Goal: Transaction & Acquisition: Subscribe to service/newsletter

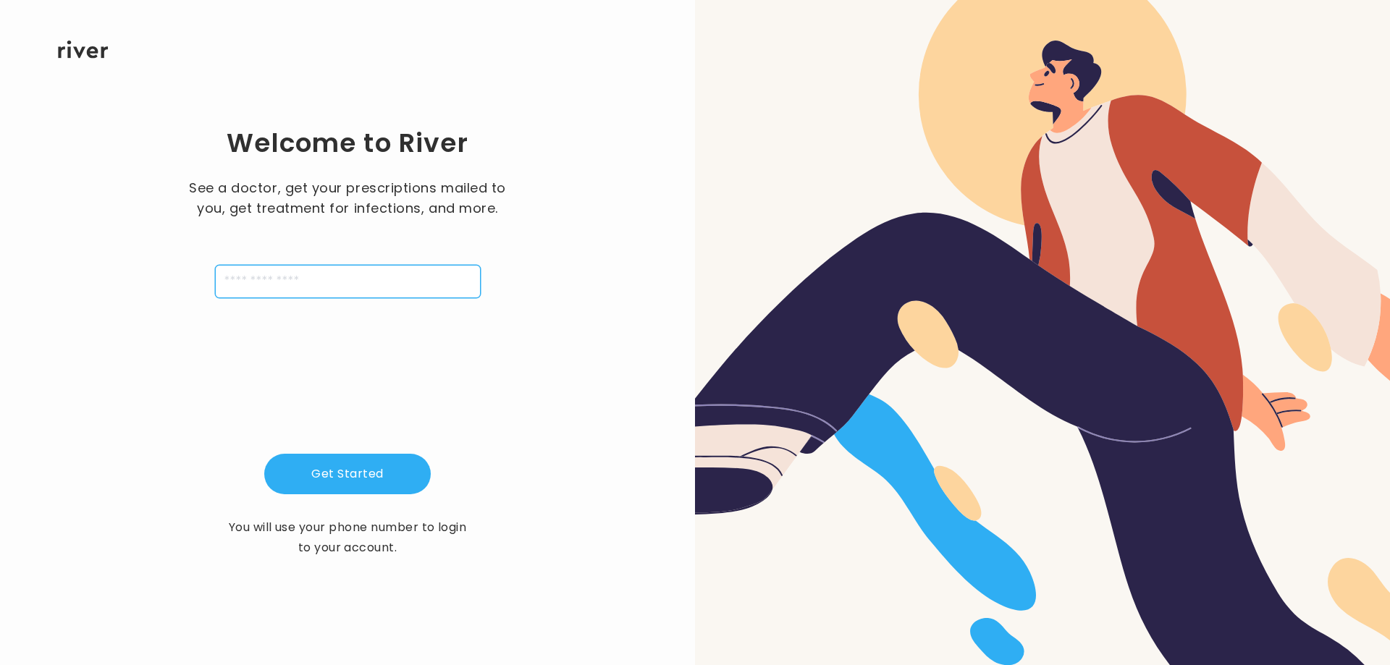
click at [359, 283] on input "tel" at bounding box center [348, 281] width 266 height 33
type input "**********"
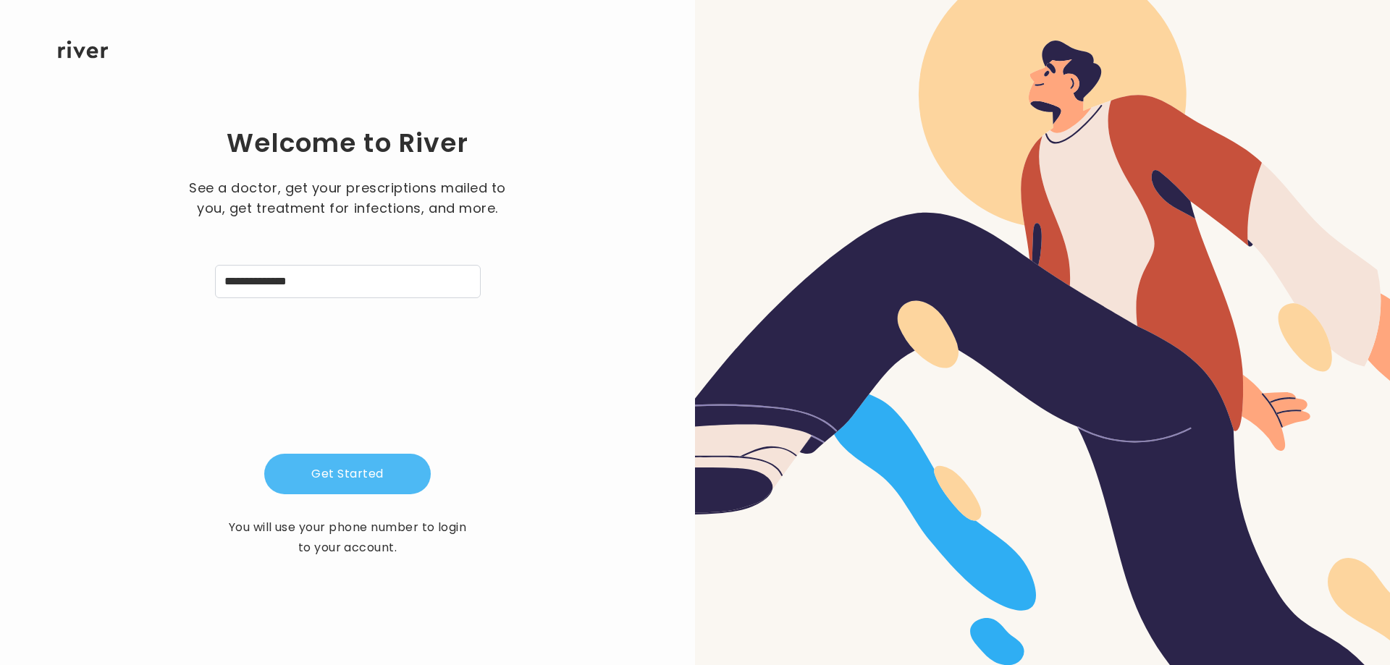
click at [357, 465] on button "Get Started" at bounding box center [347, 474] width 167 height 41
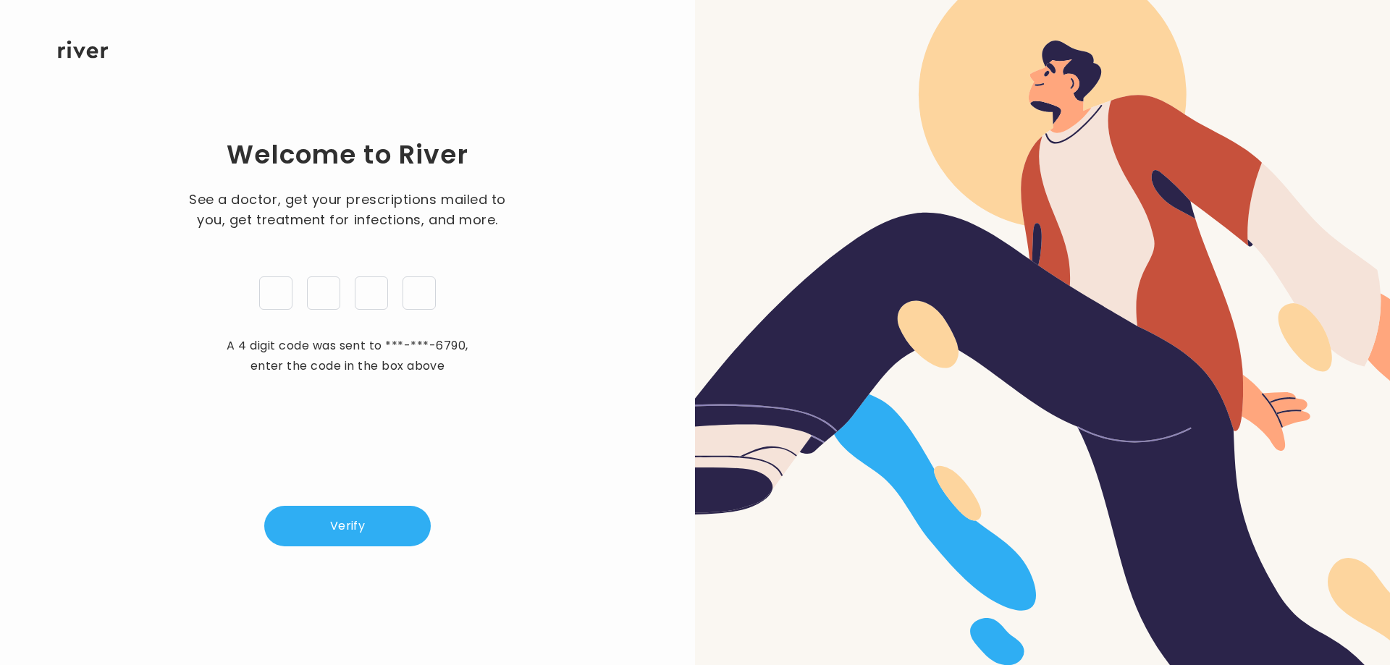
type input "*"
click at [348, 528] on button "Verify" at bounding box center [347, 526] width 167 height 41
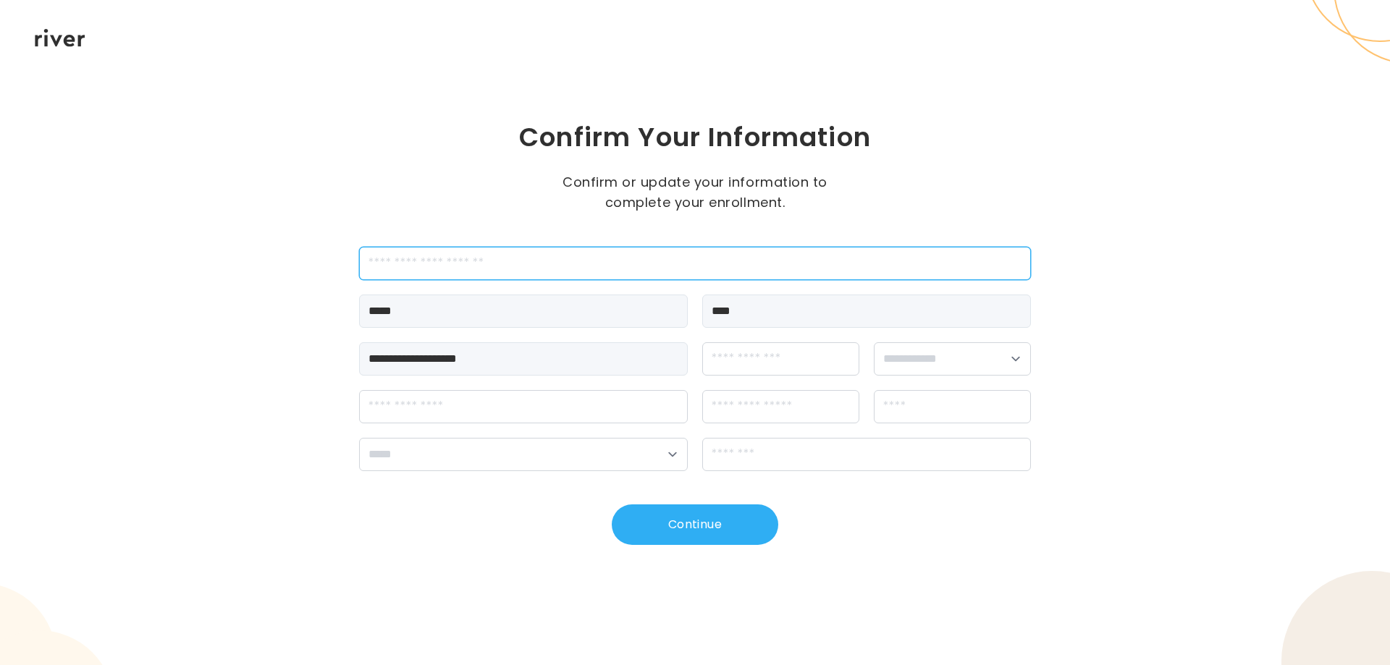
click at [488, 270] on input "employeeId" at bounding box center [695, 263] width 672 height 33
click at [807, 363] on input "dateOfBirth" at bounding box center [780, 358] width 157 height 33
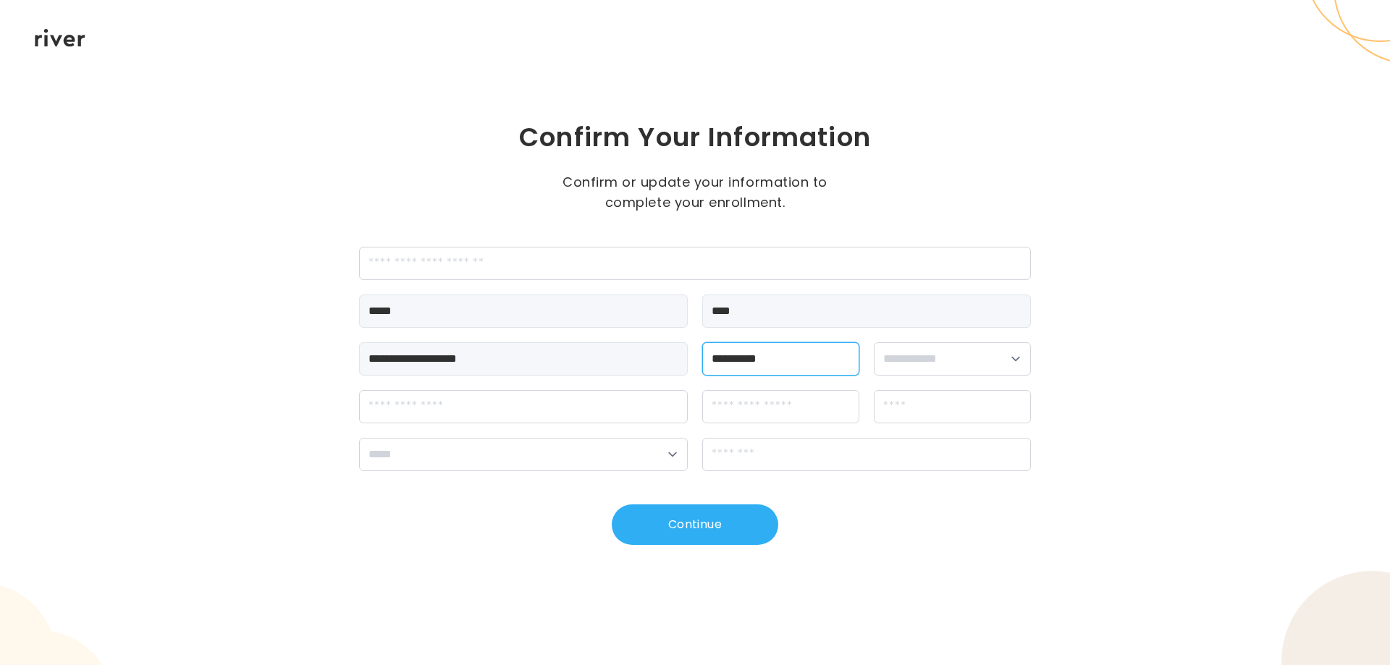
type input "**********"
click at [922, 357] on select "**********" at bounding box center [952, 358] width 157 height 33
select select "******"
click at [874, 342] on select "**********" at bounding box center [952, 358] width 157 height 33
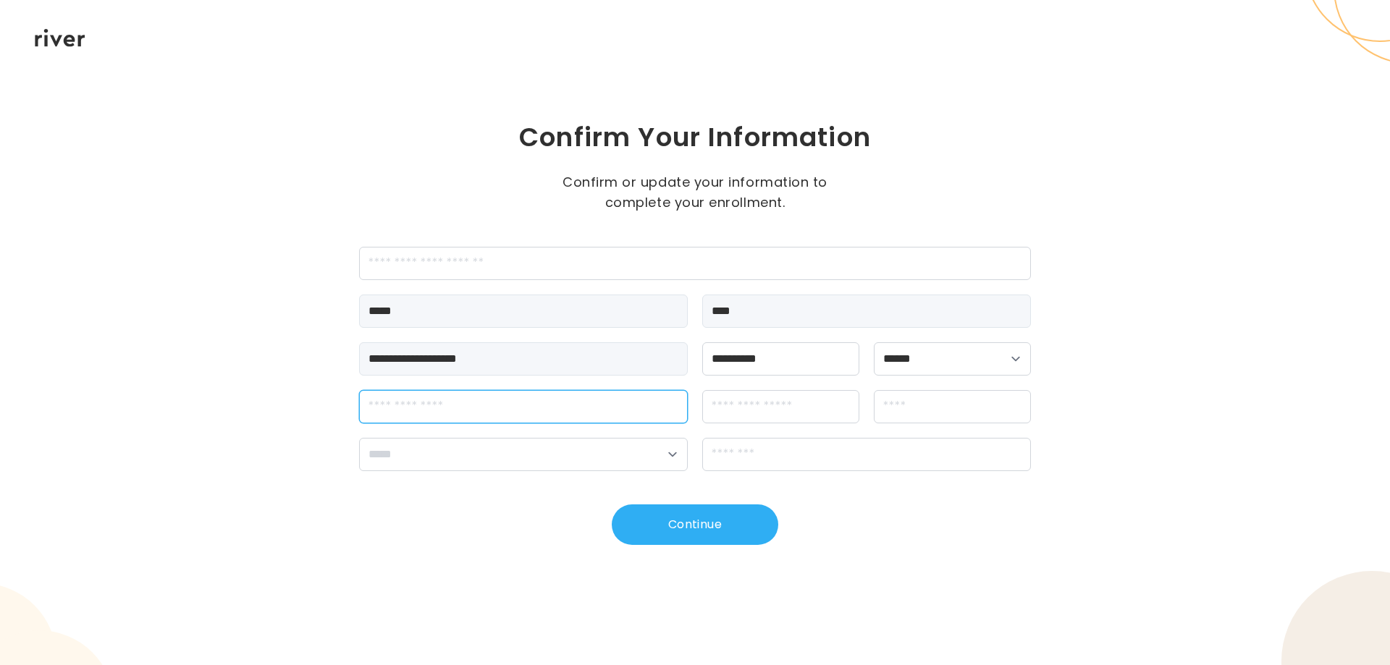
click at [551, 402] on input "streetAddress" at bounding box center [523, 406] width 329 height 33
type input "**********"
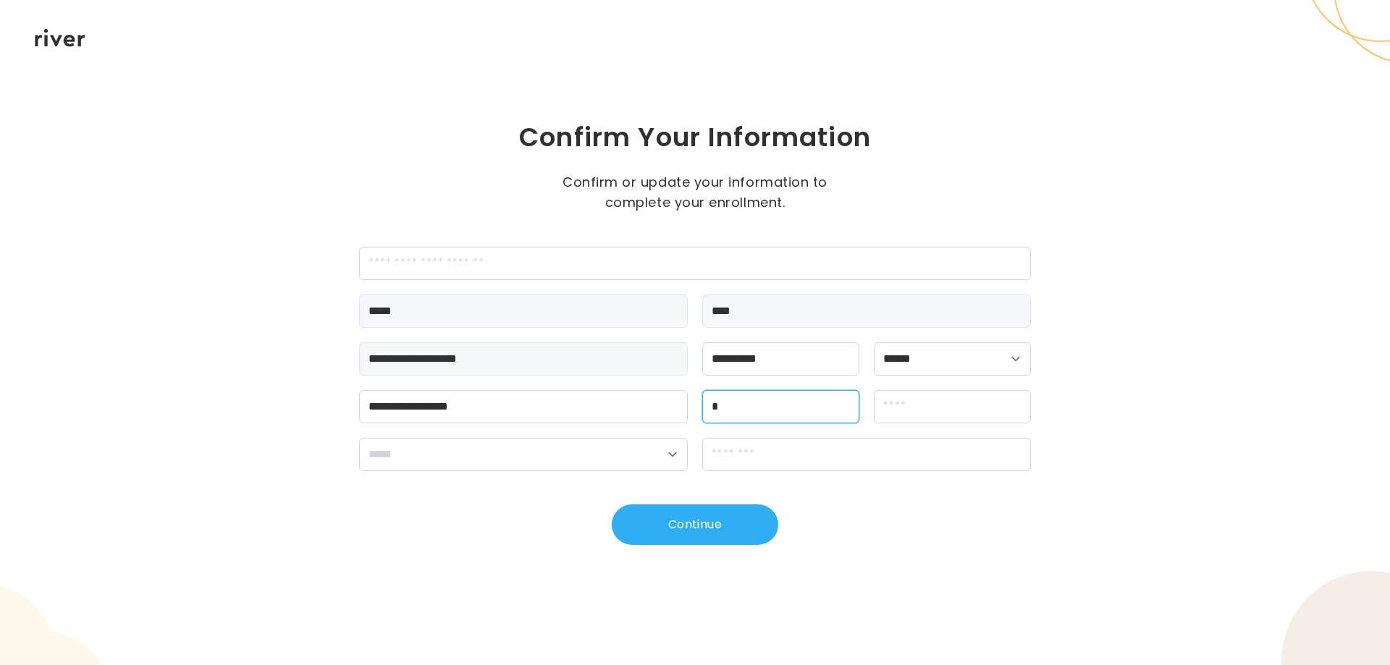
type input "*"
type input "*******"
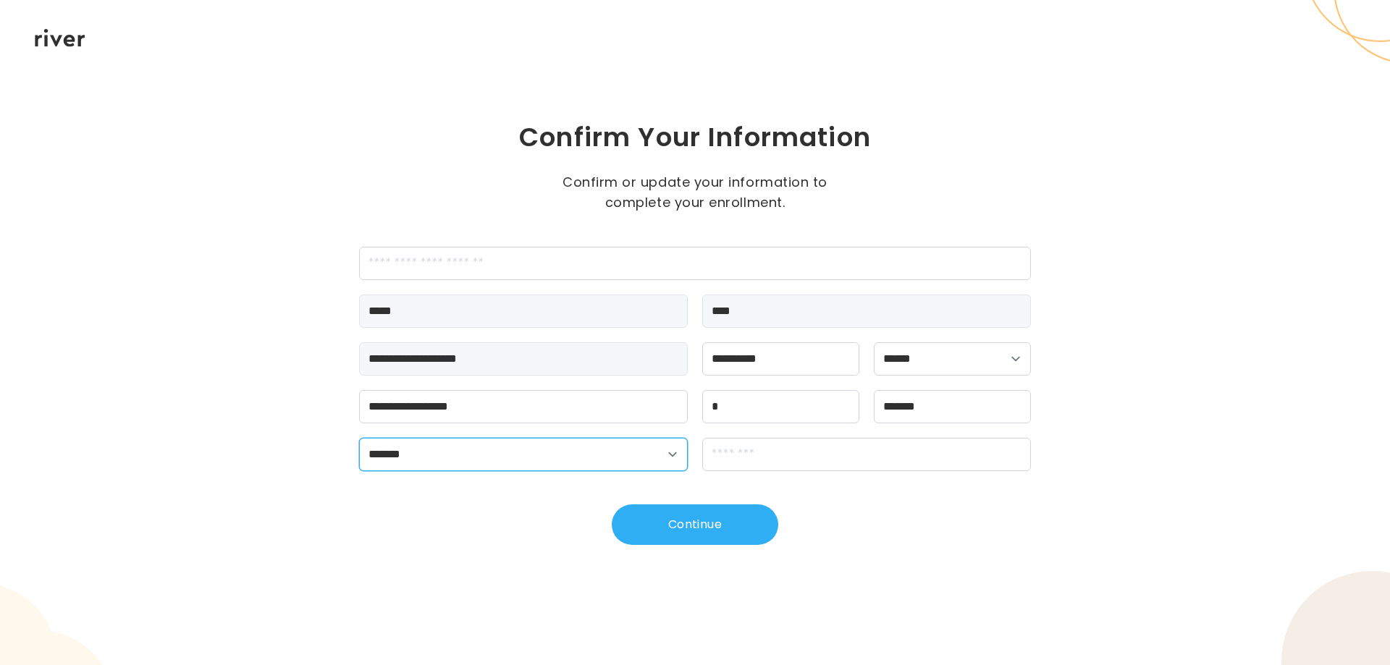
select select "**"
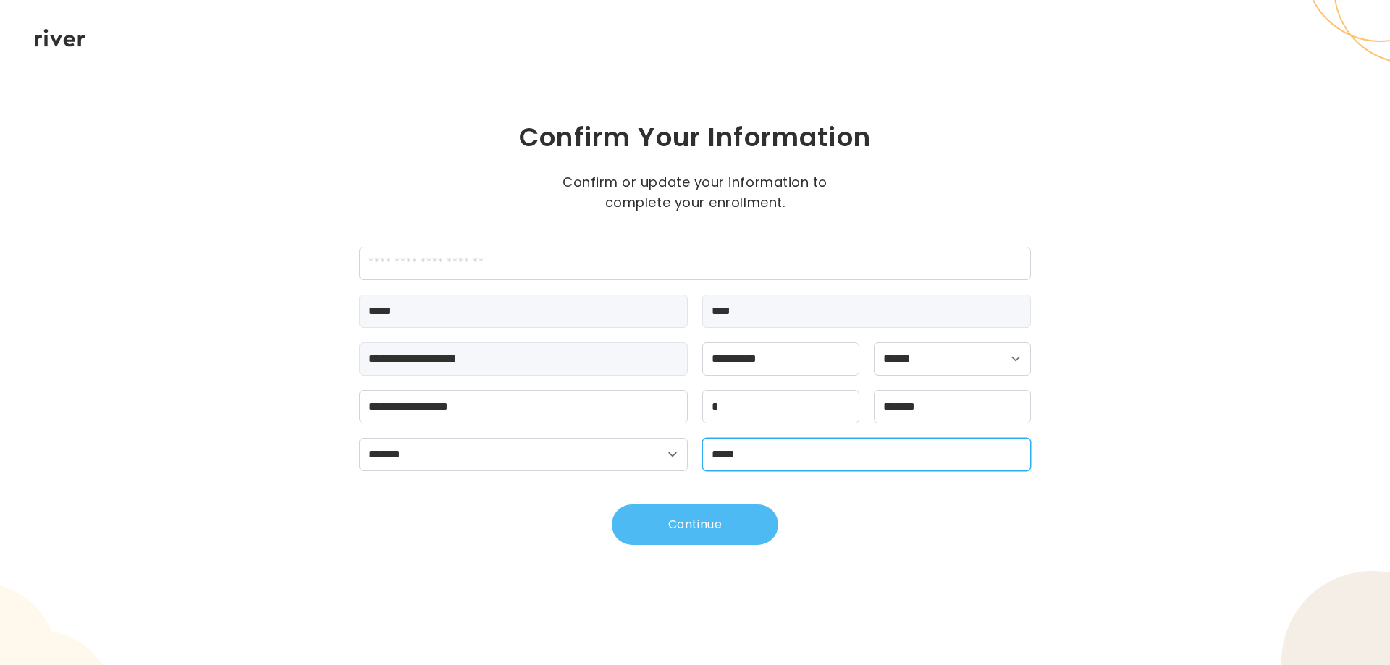
type input "*****"
click at [669, 522] on button "Continue" at bounding box center [695, 525] width 167 height 41
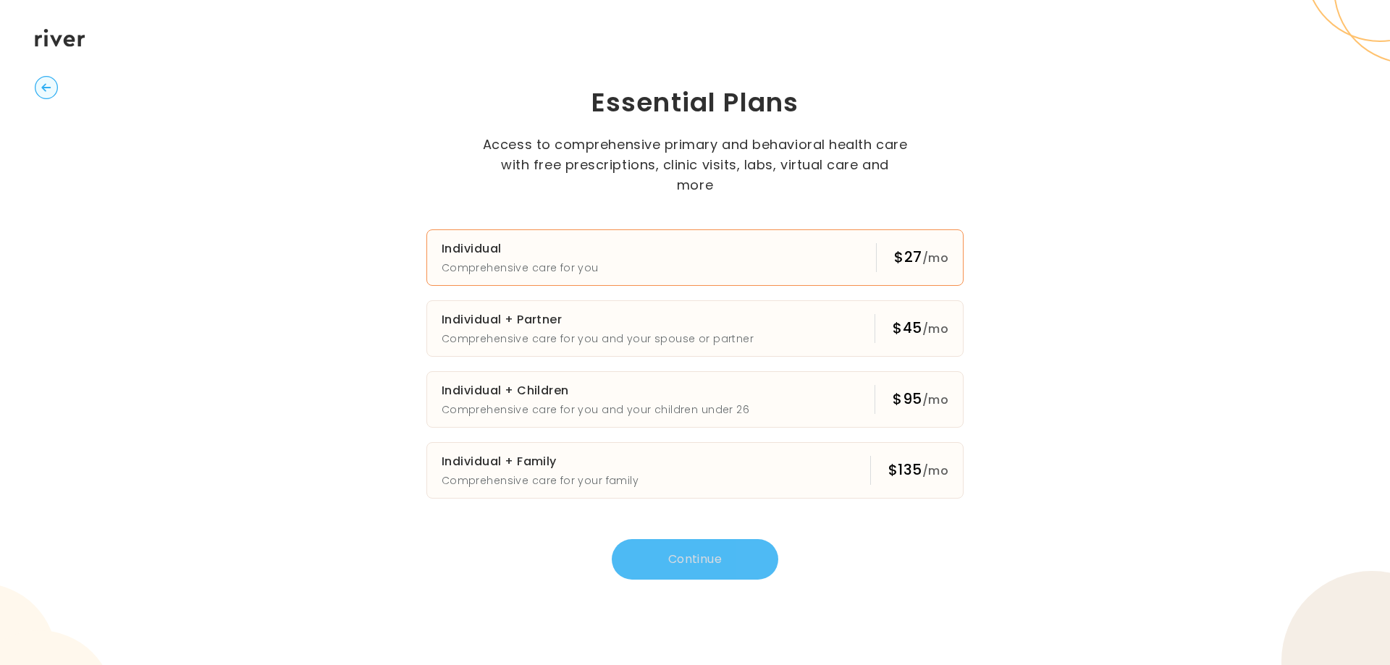
click at [730, 232] on button "Individual Comprehensive care for you $27 /mo" at bounding box center [694, 258] width 537 height 56
click at [745, 562] on button "Continue" at bounding box center [695, 559] width 167 height 41
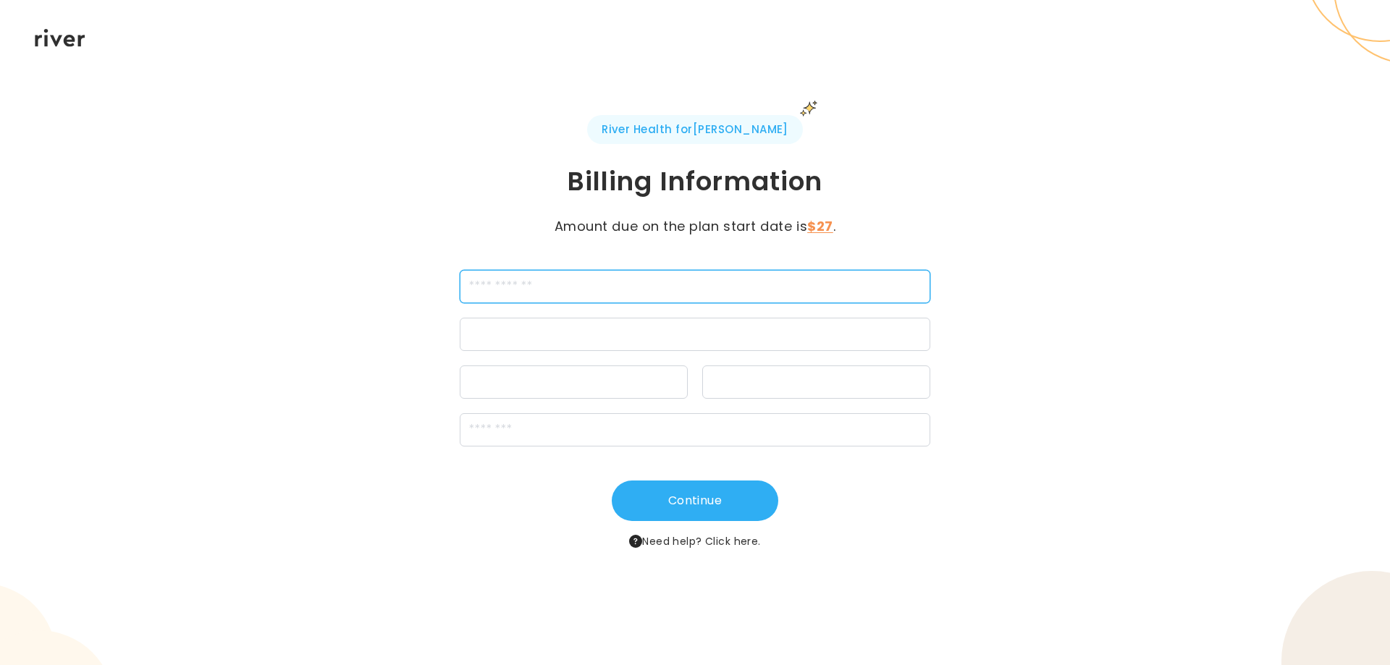
click at [660, 297] on input "cardName" at bounding box center [695, 286] width 471 height 33
type input "*"
type input "**********"
drag, startPoint x: 560, startPoint y: 371, endPoint x: 568, endPoint y: 377, distance: 10.3
click at [567, 376] on div at bounding box center [574, 382] width 228 height 33
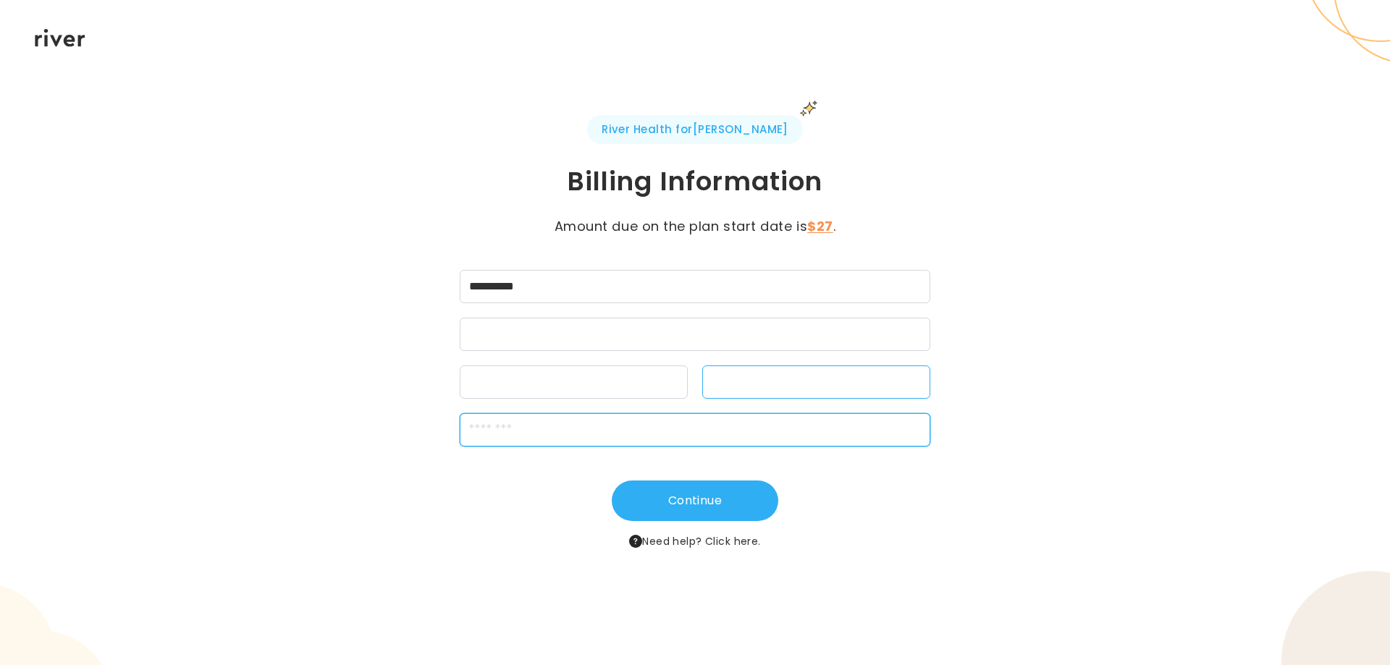
click at [608, 429] on input "zipCode" at bounding box center [695, 429] width 471 height 33
type input "*****"
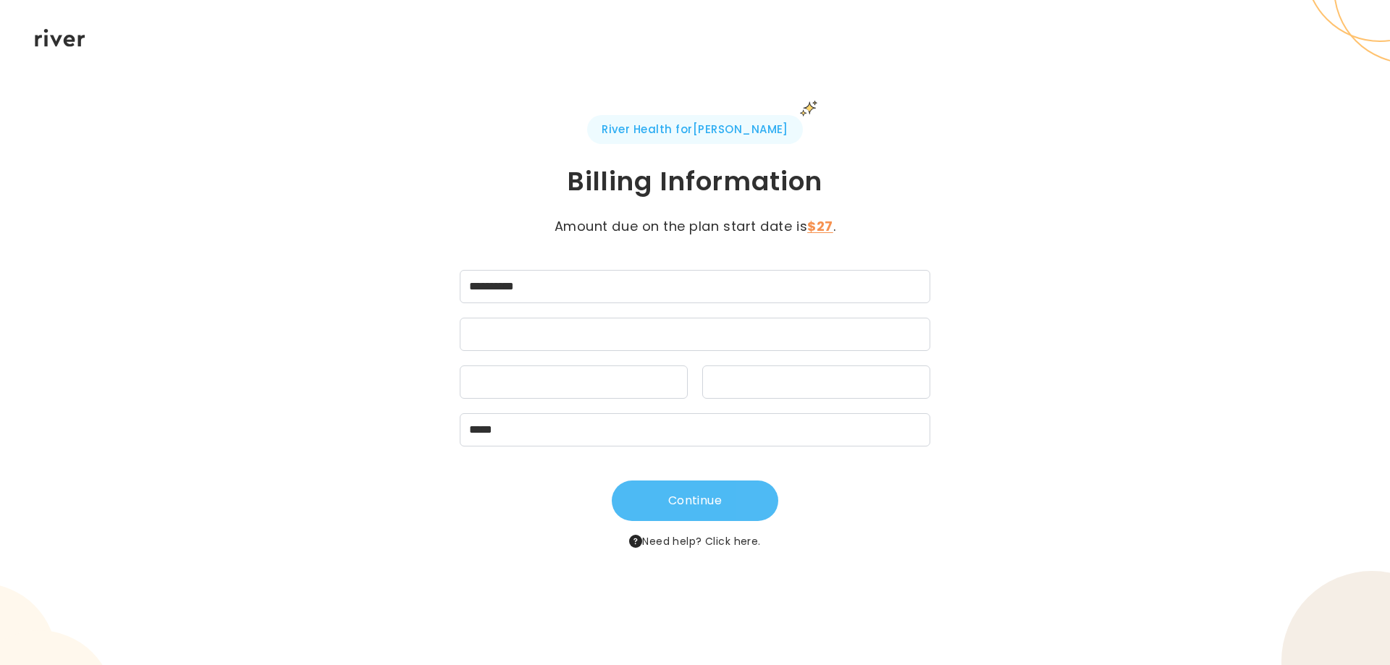
click at [671, 495] on button "Continue" at bounding box center [695, 501] width 167 height 41
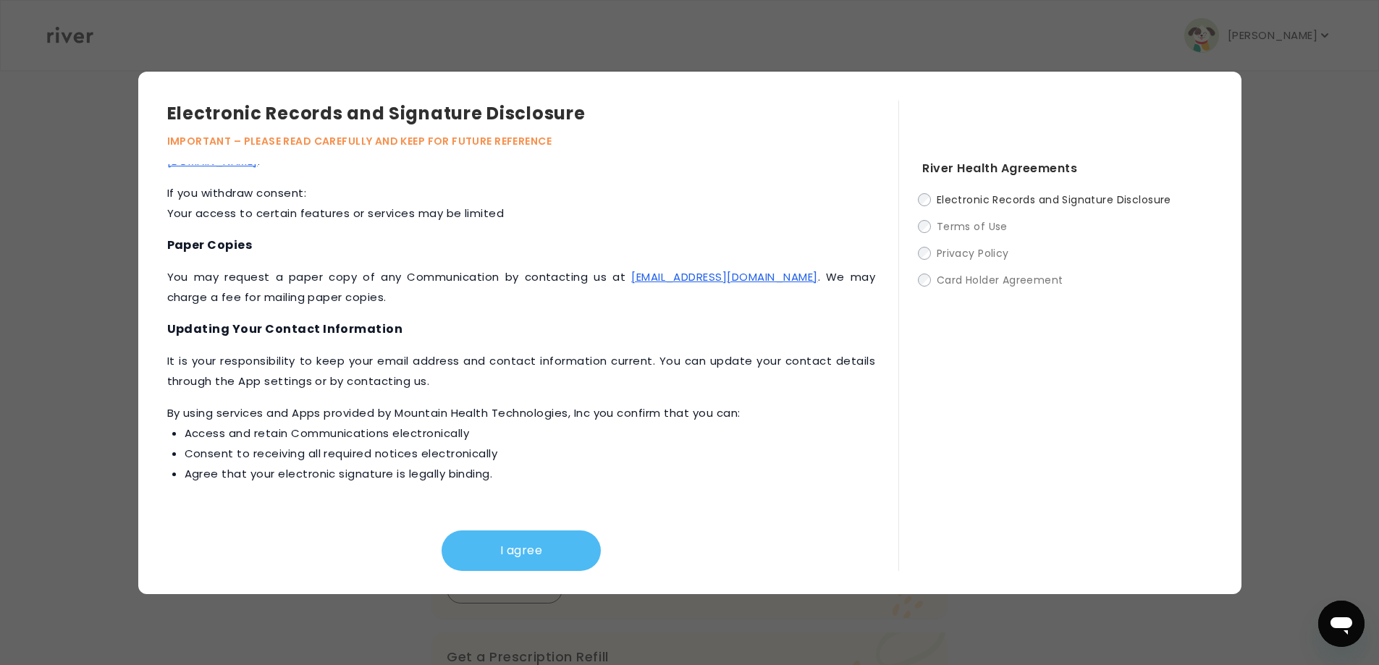
scroll to position [72, 0]
click at [524, 553] on button "I agree" at bounding box center [521, 551] width 159 height 41
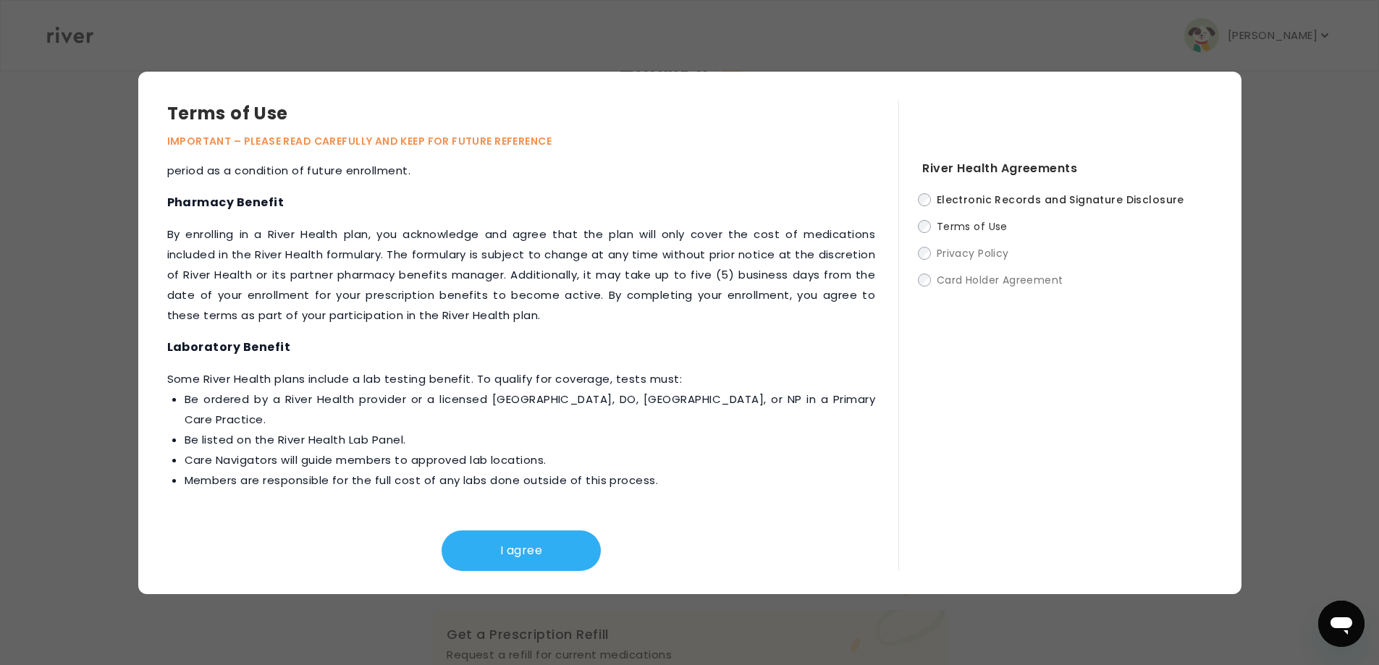
scroll to position [1539, 0]
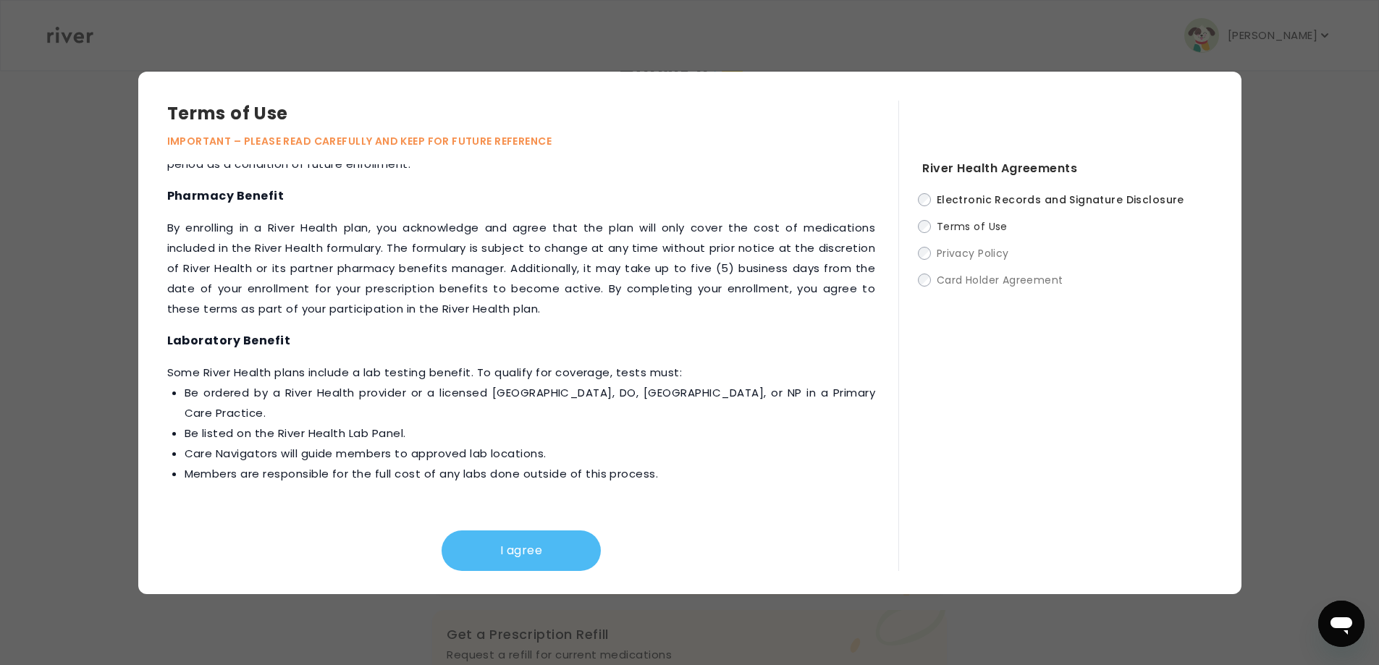
click at [537, 543] on button "I agree" at bounding box center [521, 551] width 159 height 41
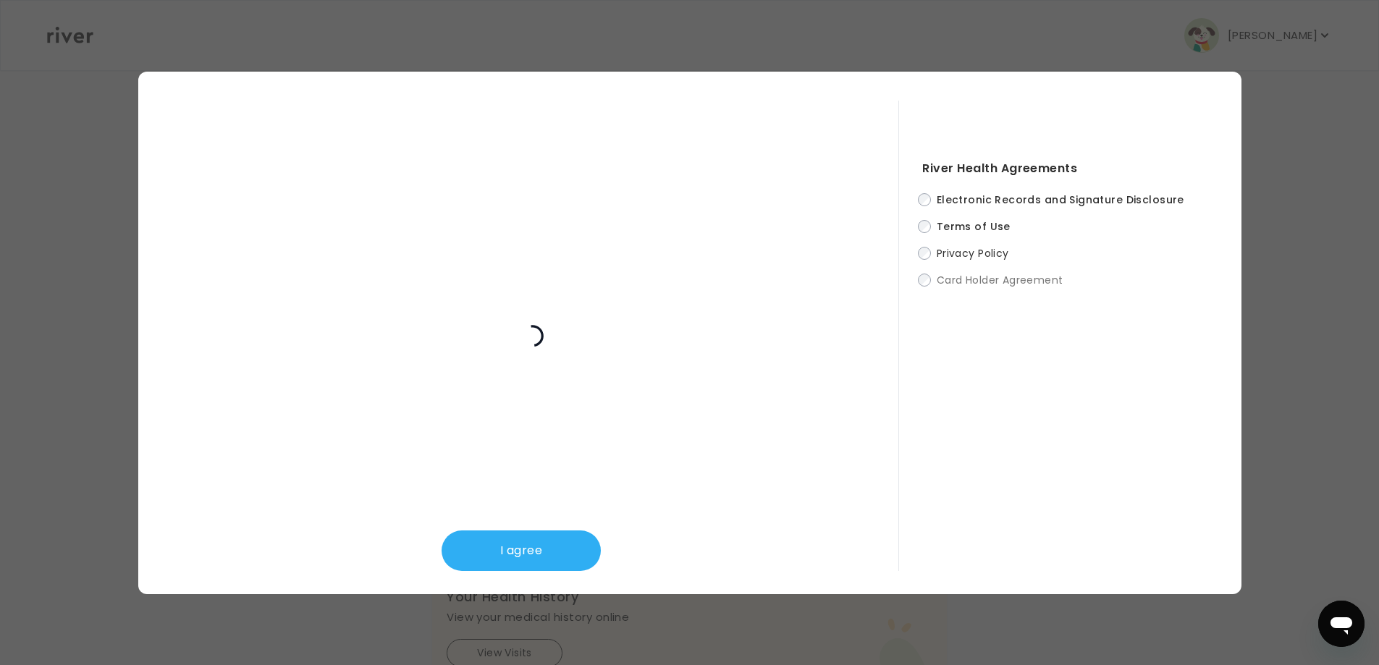
scroll to position [439, 0]
click at [563, 536] on button "I agree" at bounding box center [521, 551] width 159 height 41
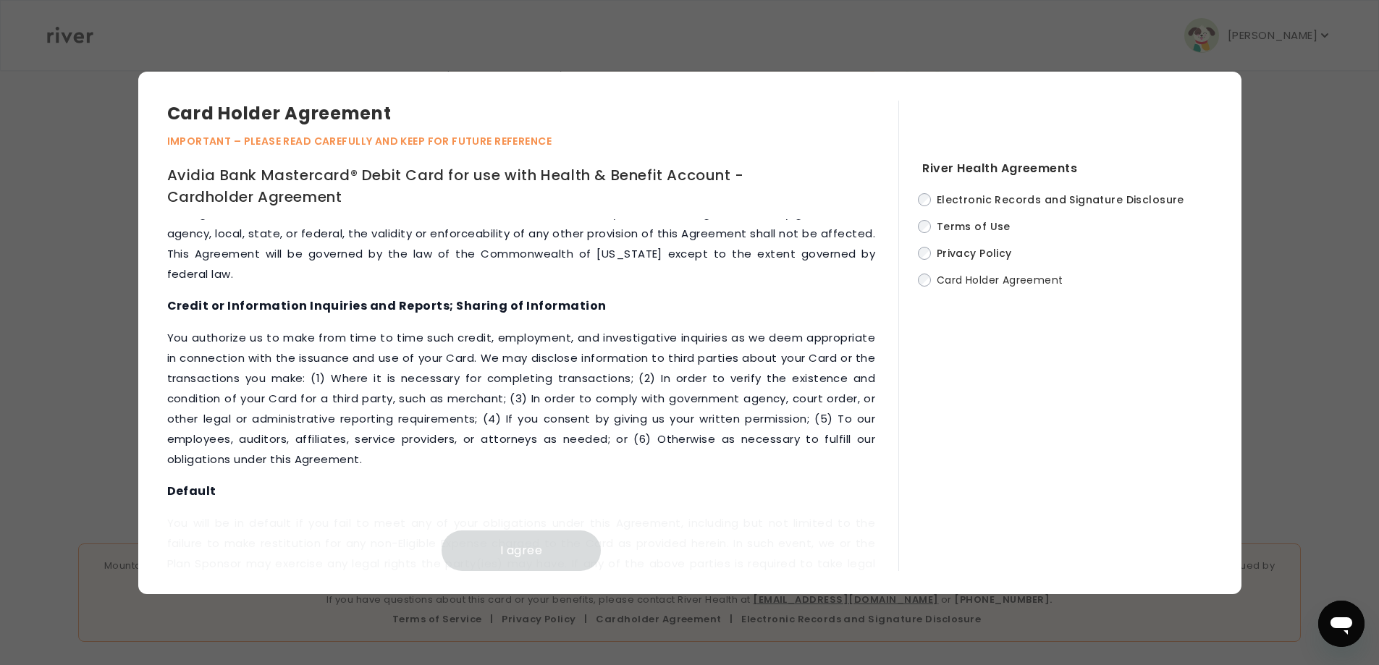
scroll to position [6052, 0]
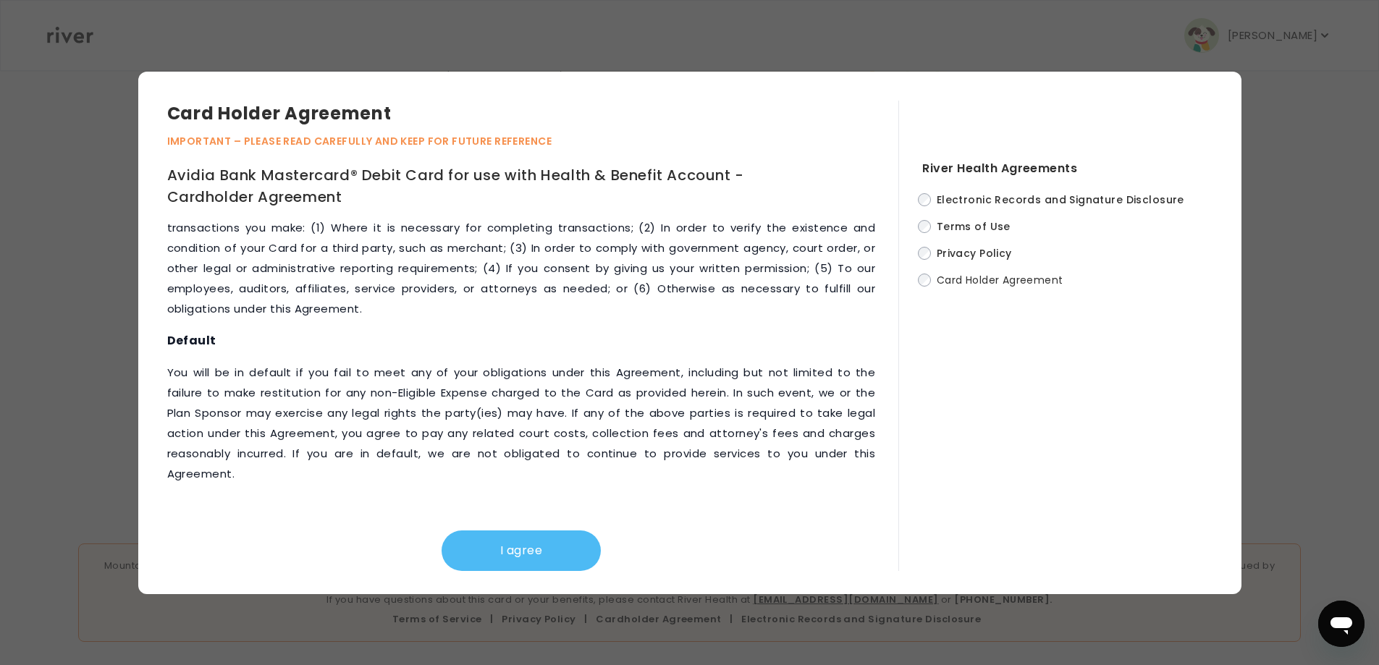
click at [568, 555] on button "I agree" at bounding box center [521, 551] width 159 height 41
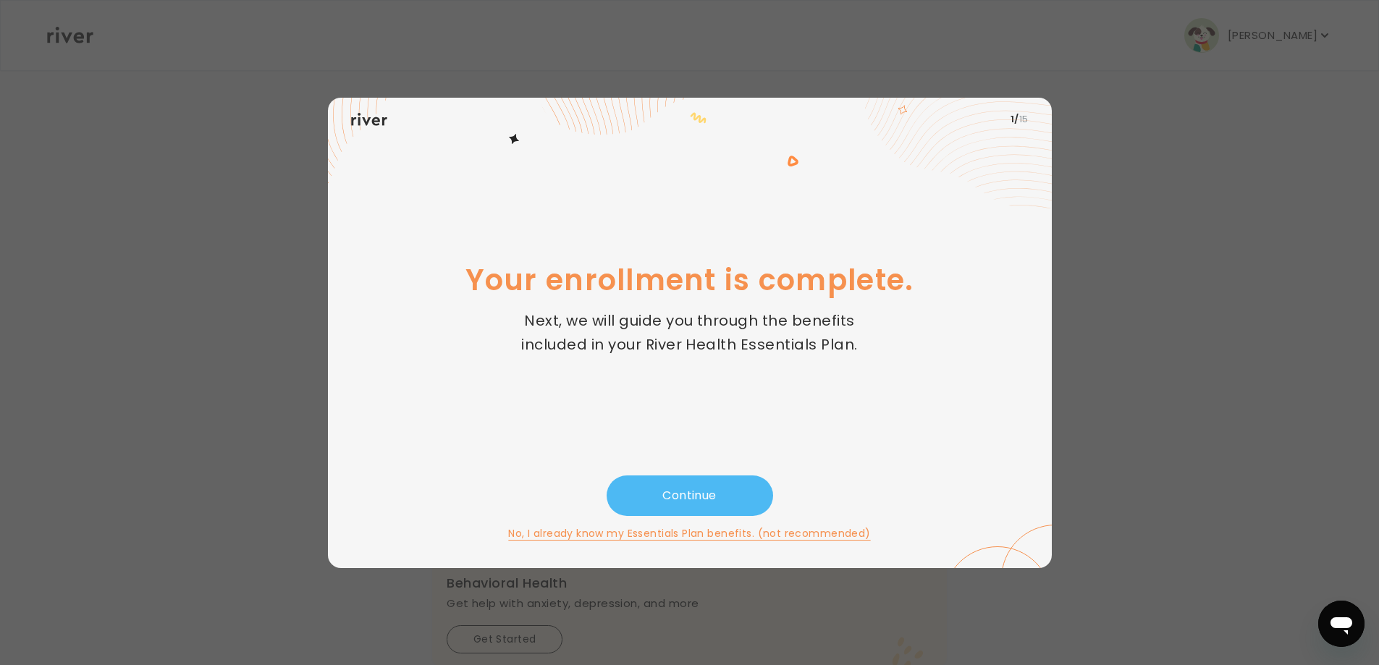
click at [692, 498] on button "Continue" at bounding box center [690, 496] width 167 height 41
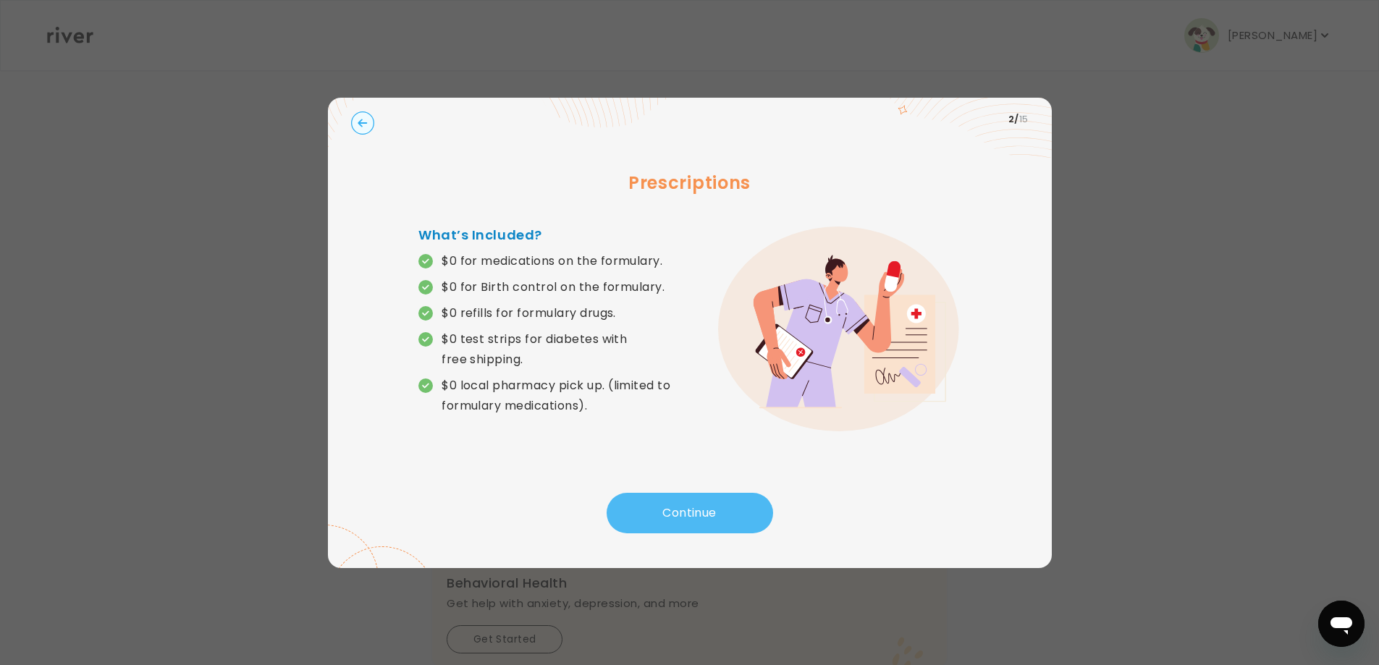
click at [689, 502] on button "Continue" at bounding box center [690, 513] width 167 height 41
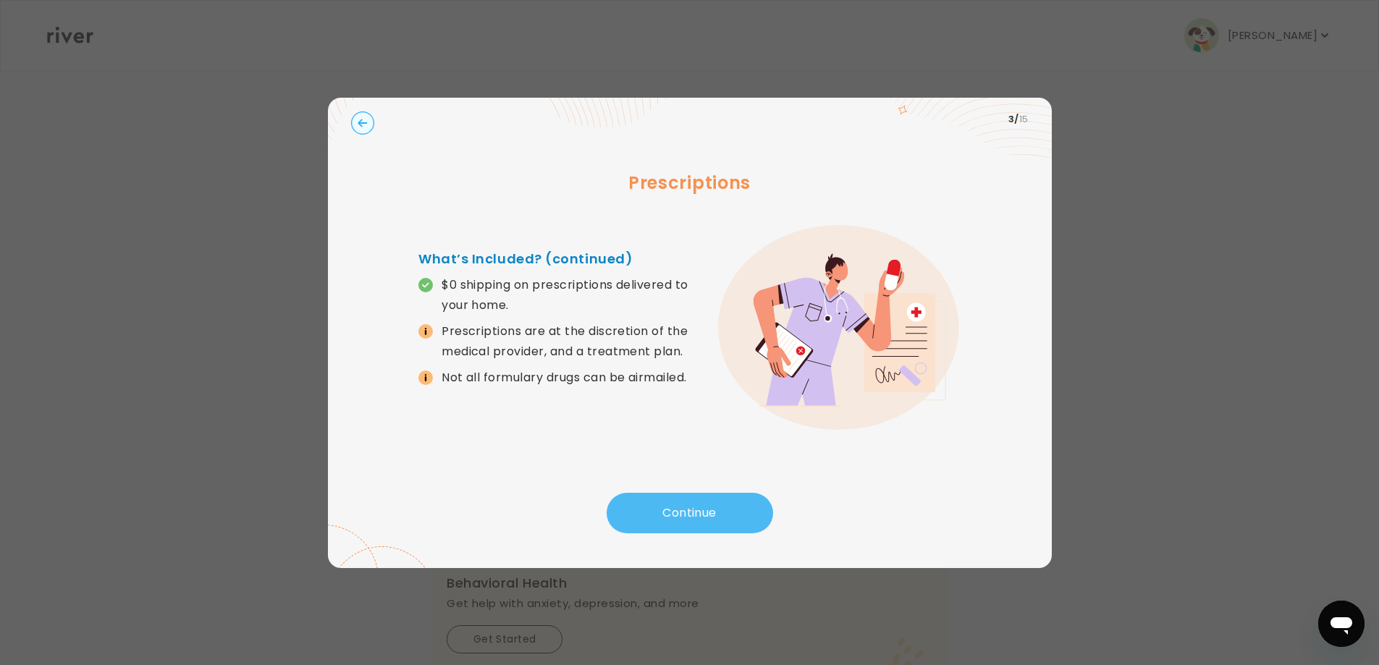
click at [689, 503] on button "Continue" at bounding box center [690, 513] width 167 height 41
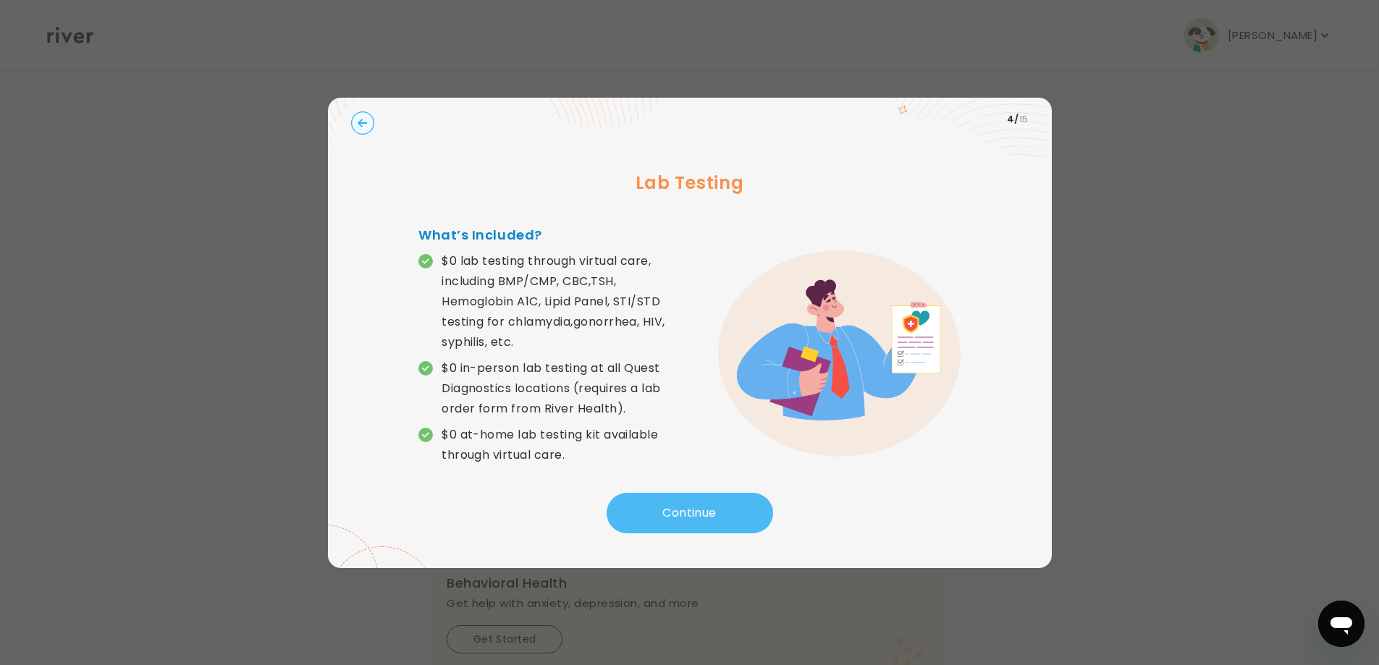
drag, startPoint x: 684, startPoint y: 518, endPoint x: 686, endPoint y: 508, distance: 11.1
click at [686, 508] on button "Continue" at bounding box center [690, 513] width 167 height 41
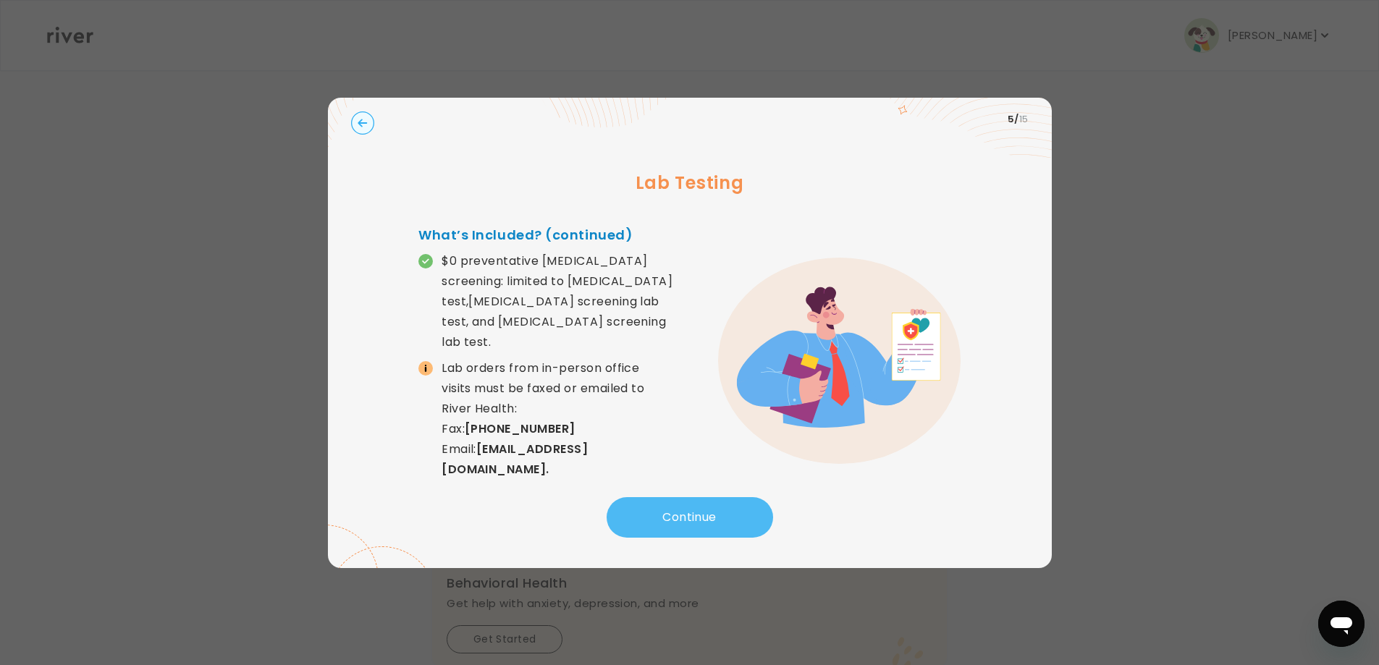
click at [686, 505] on button "Continue" at bounding box center [690, 517] width 167 height 41
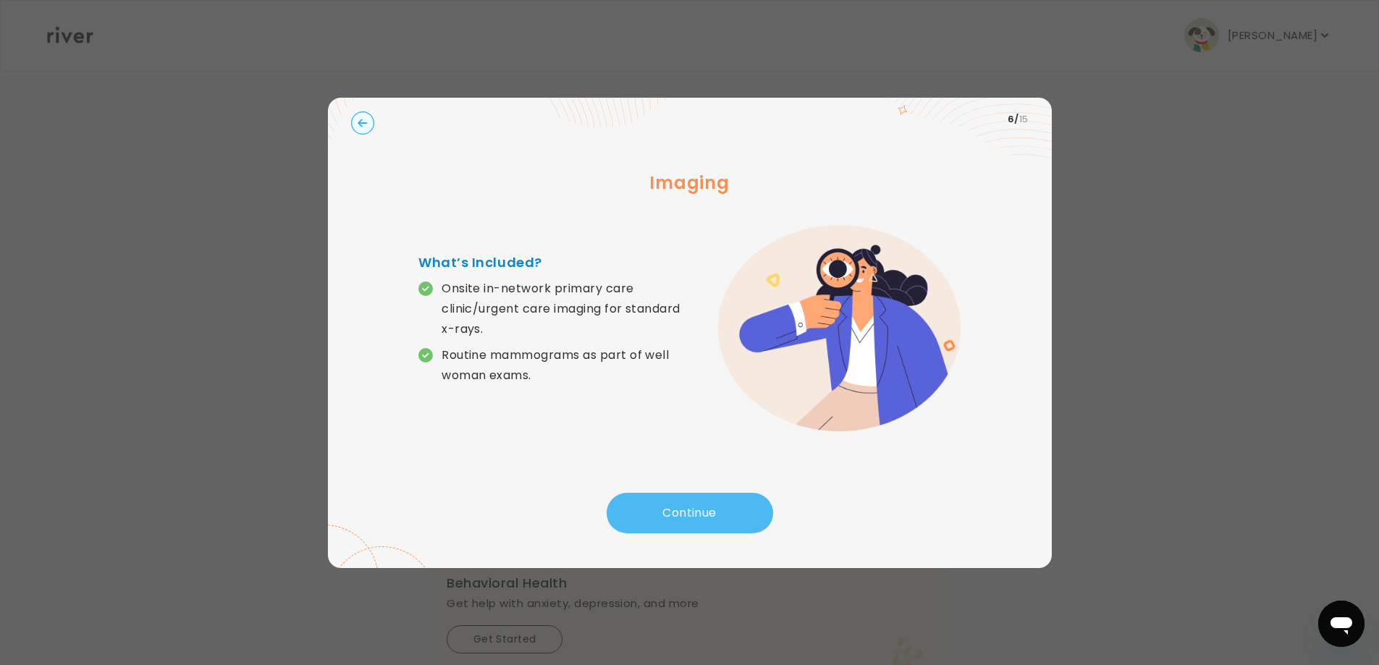
click at [688, 505] on button "Continue" at bounding box center [690, 513] width 167 height 41
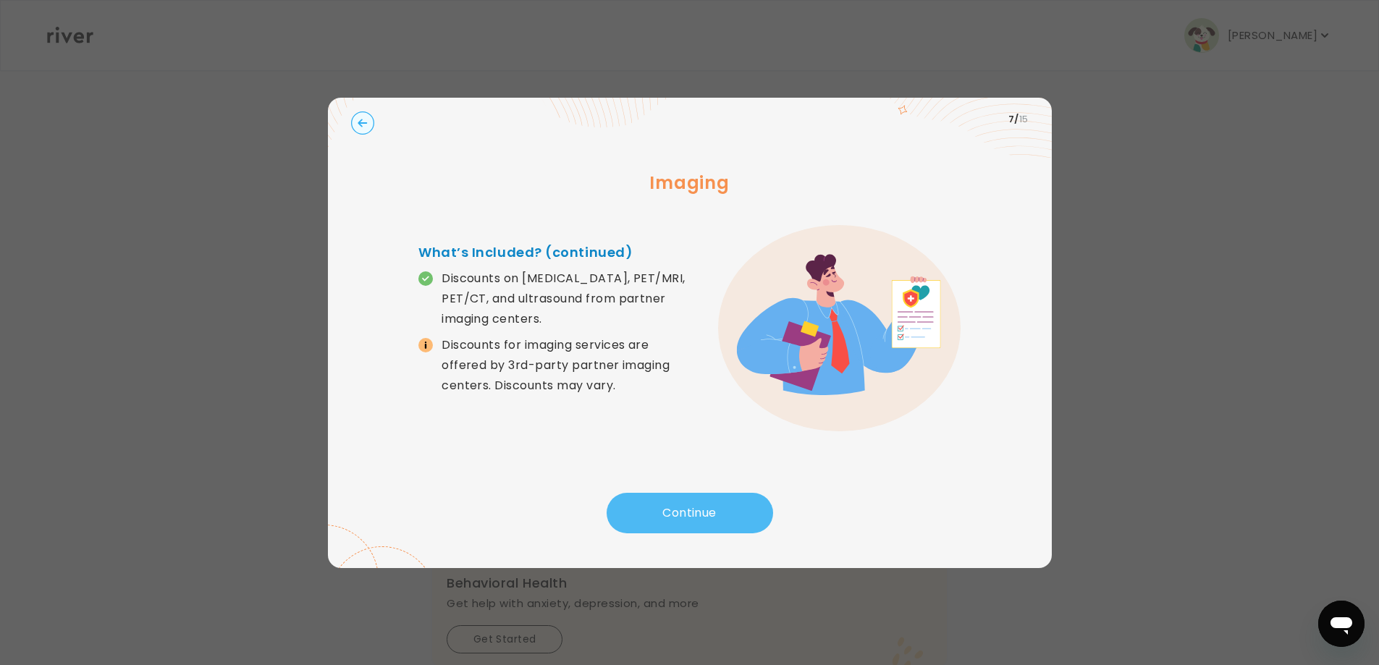
click at [688, 505] on button "Continue" at bounding box center [690, 513] width 167 height 41
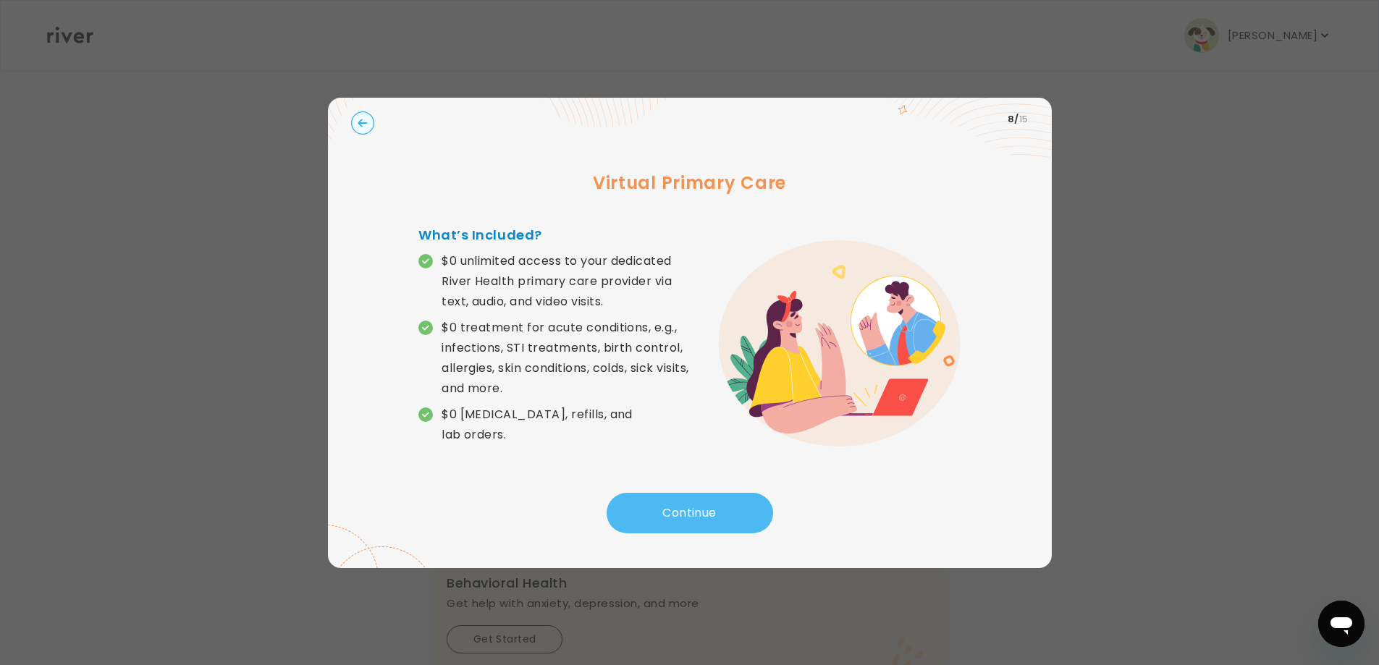
click at [688, 505] on button "Continue" at bounding box center [690, 513] width 167 height 41
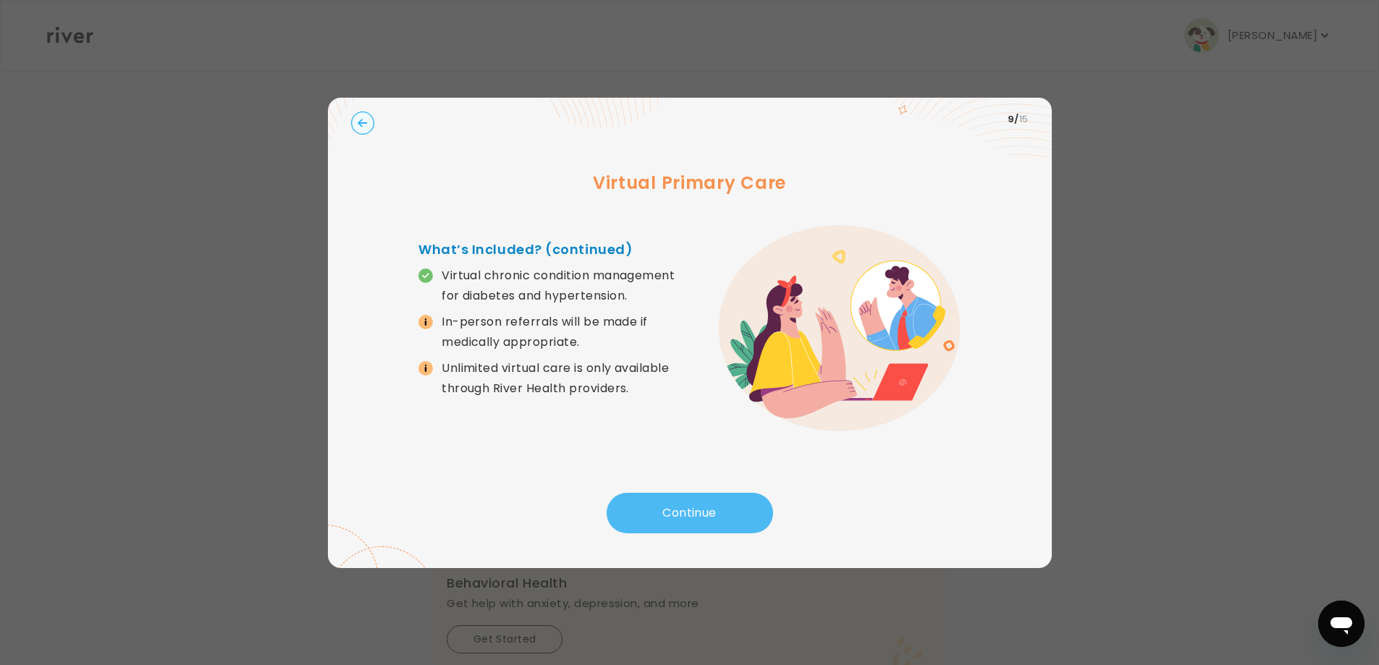
click at [689, 505] on button "Continue" at bounding box center [690, 513] width 167 height 41
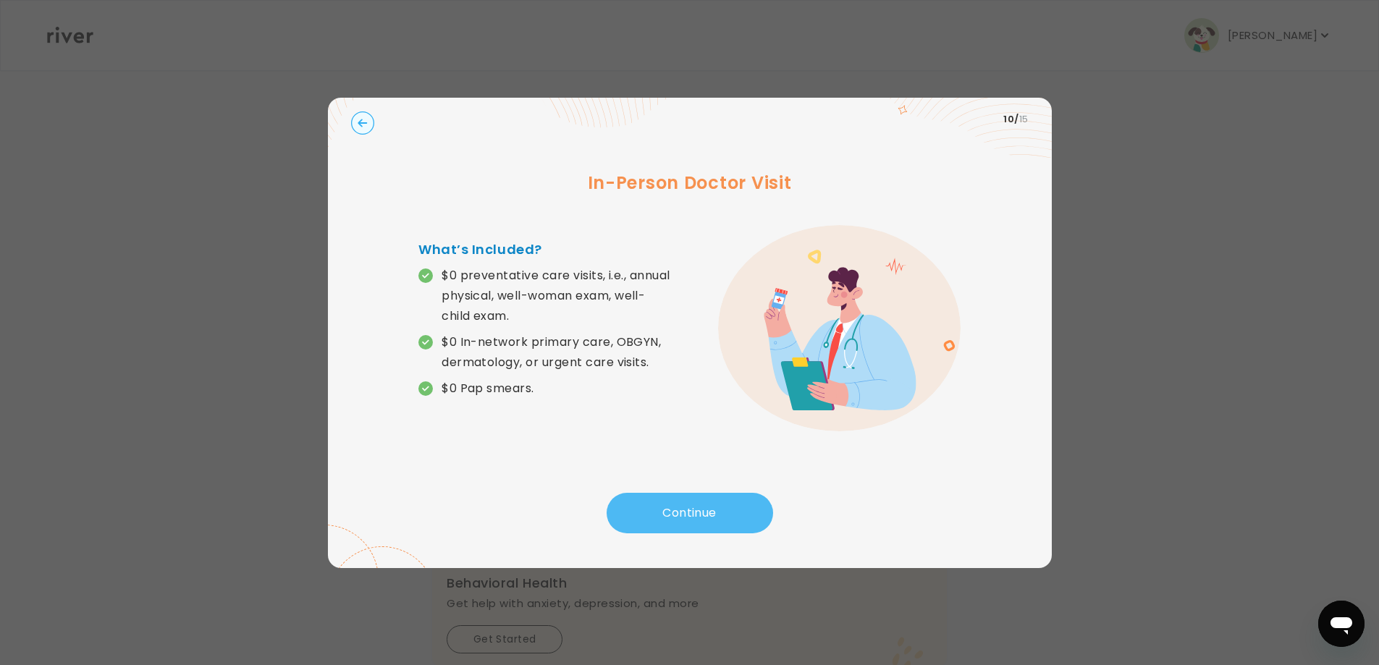
click at [689, 505] on button "Continue" at bounding box center [690, 513] width 167 height 41
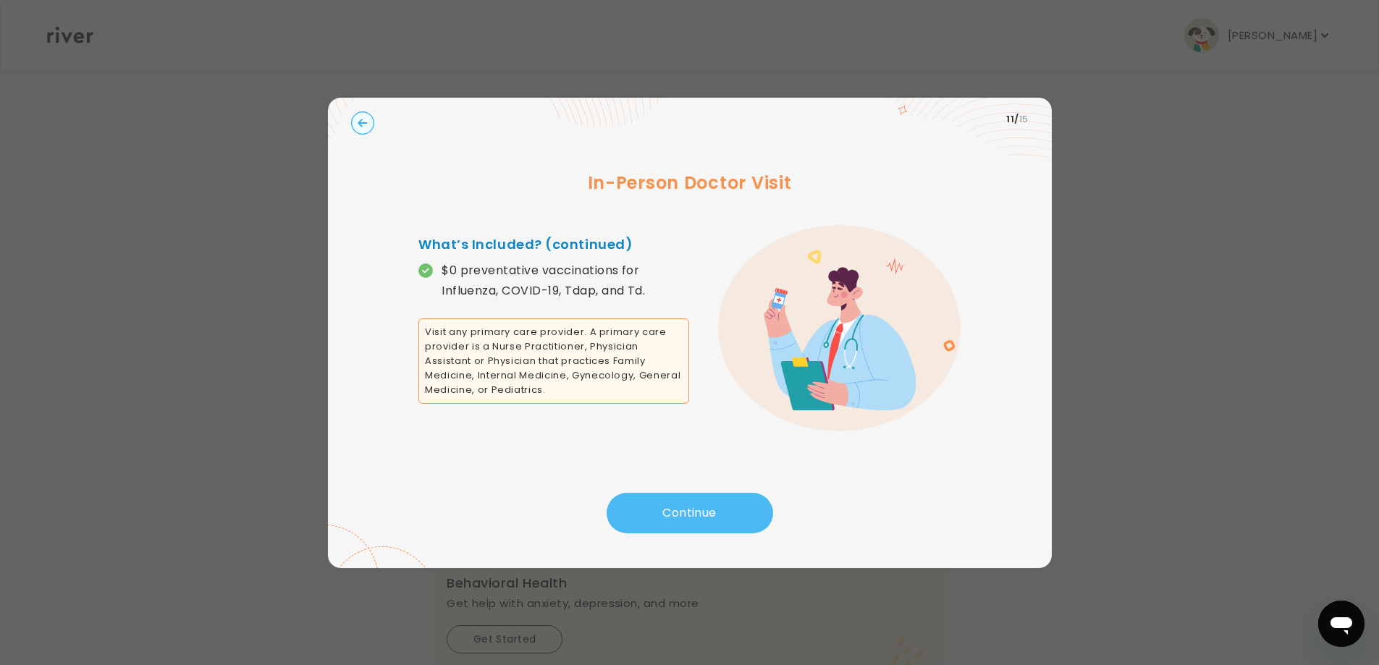
click at [689, 505] on button "Continue" at bounding box center [690, 513] width 167 height 41
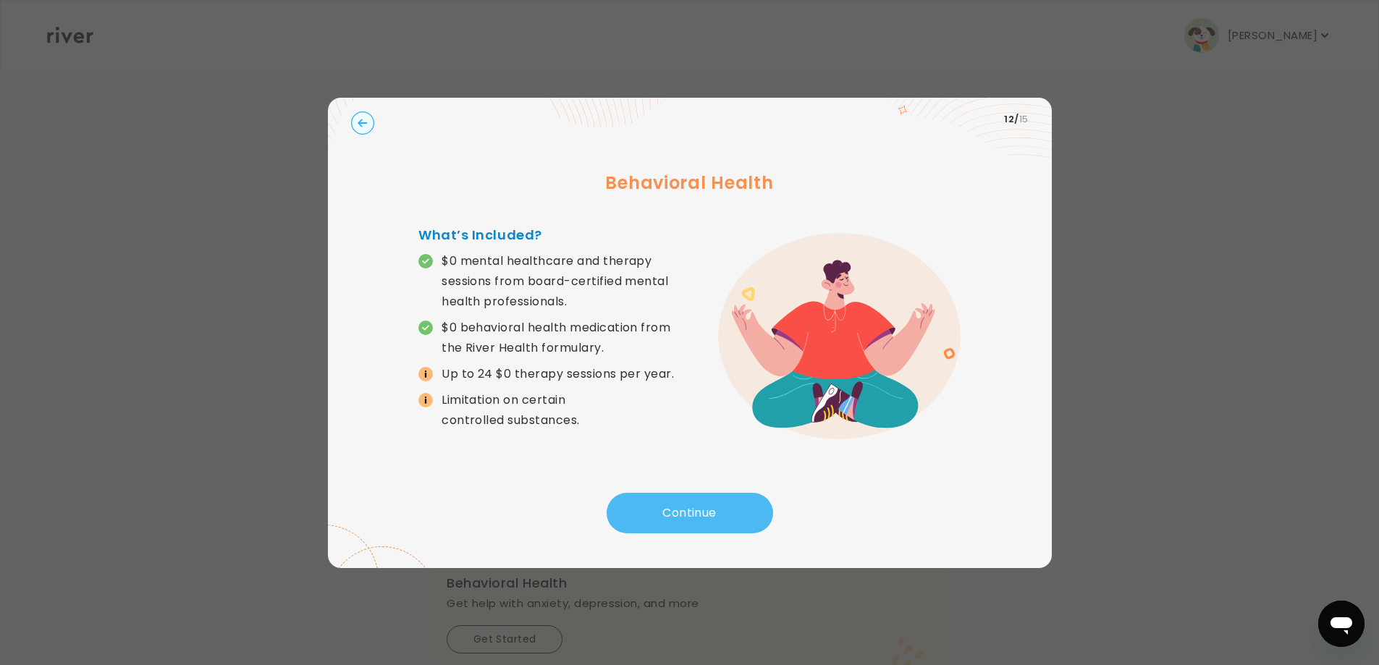
click at [689, 505] on button "Continue" at bounding box center [690, 513] width 167 height 41
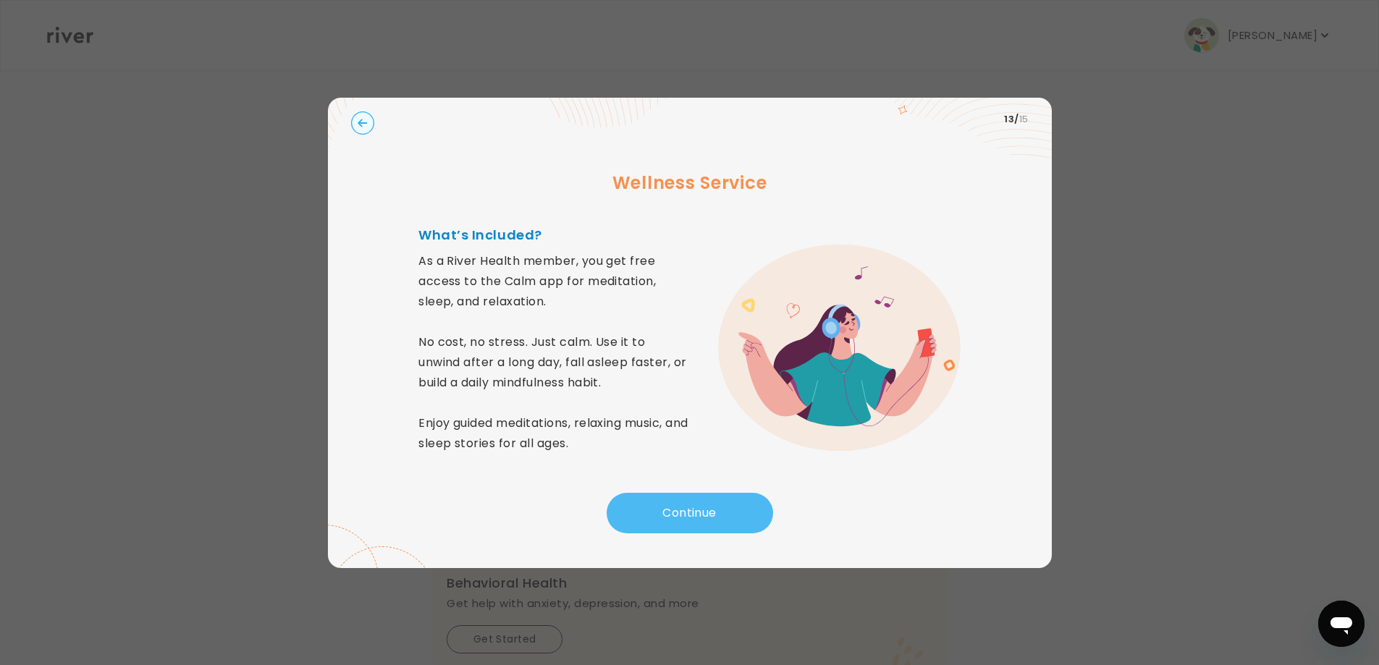
click at [689, 505] on button "Continue" at bounding box center [690, 513] width 167 height 41
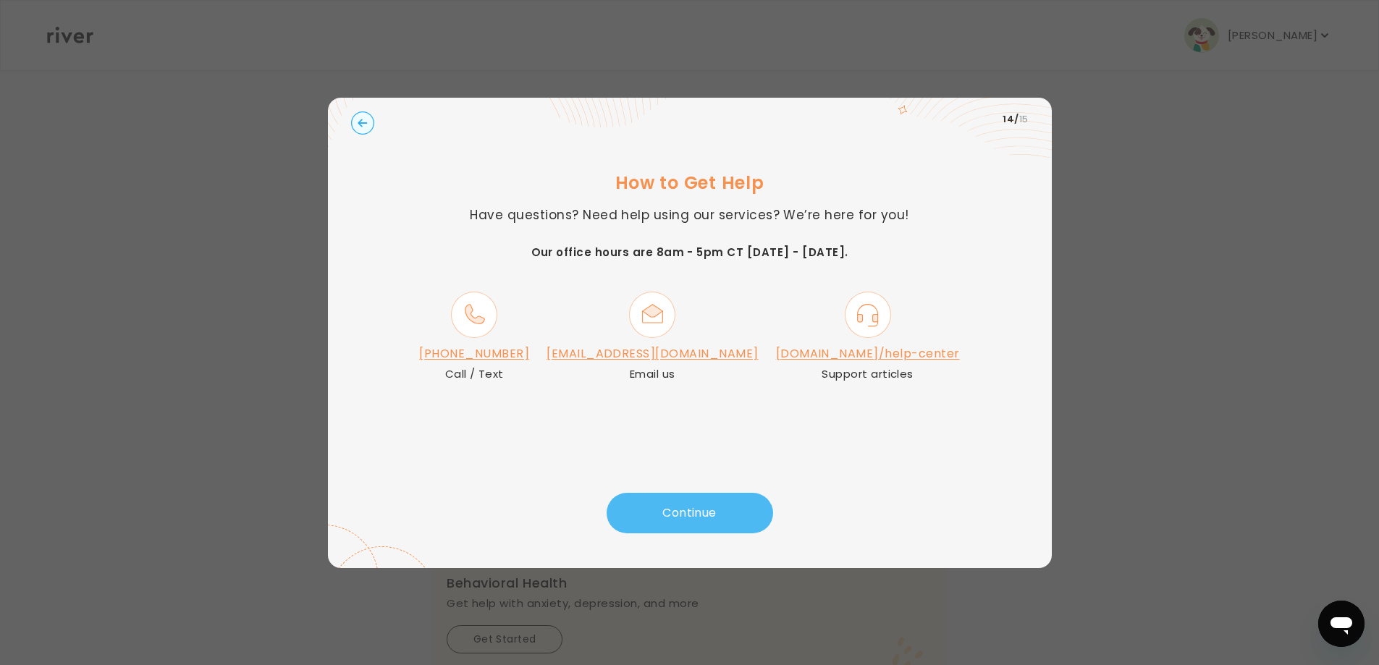
click at [689, 505] on button "Continue" at bounding box center [690, 513] width 167 height 41
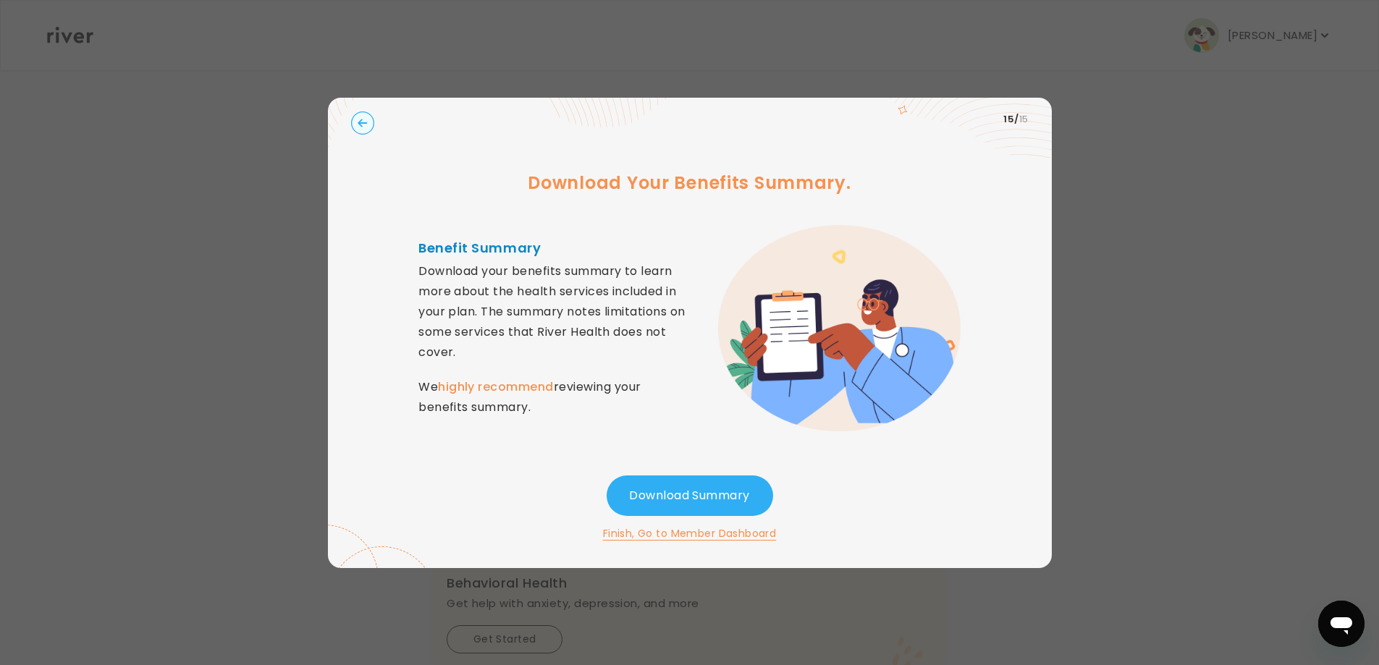
click at [691, 532] on button "Finish, Go to Member Dashboard" at bounding box center [690, 533] width 174 height 17
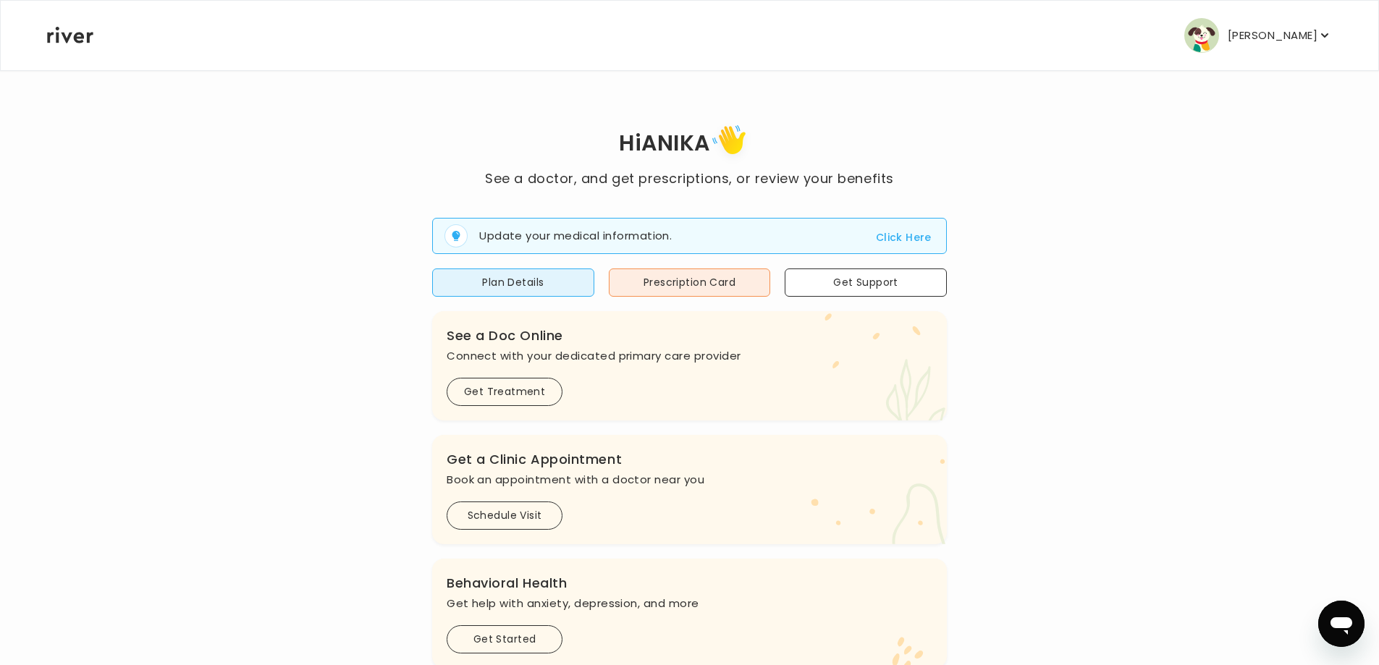
drag, startPoint x: 1319, startPoint y: 30, endPoint x: 1319, endPoint y: 54, distance: 23.2
click at [1319, 33] on icon "button" at bounding box center [1325, 35] width 14 height 14
drag, startPoint x: 1237, startPoint y: 299, endPoint x: 1230, endPoint y: 277, distance: 22.9
click at [1236, 298] on div "Logout" at bounding box center [1242, 306] width 180 height 33
